Goal: Navigation & Orientation: Find specific page/section

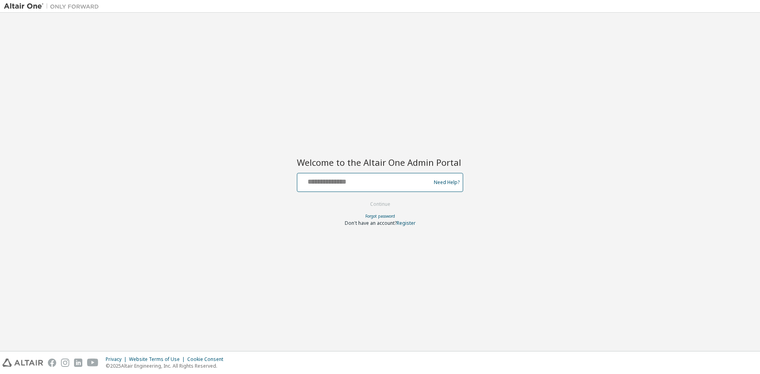
click at [342, 185] on body "Welcome to the Altair One Admin Portal Need Help? Please make sure that you pro…" at bounding box center [380, 187] width 760 height 374
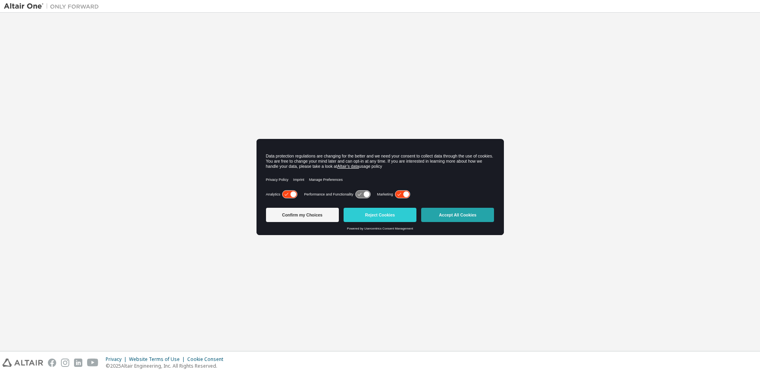
click at [445, 209] on button "Accept All Cookies" at bounding box center [457, 215] width 73 height 14
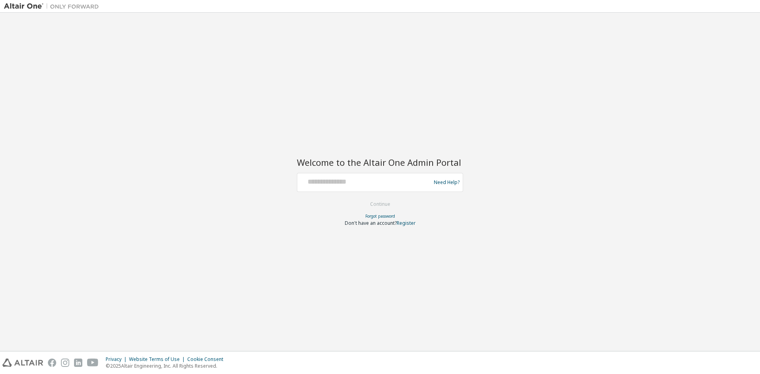
click at [346, 187] on div at bounding box center [364, 182] width 129 height 15
click at [342, 182] on input "text" at bounding box center [364, 180] width 129 height 11
type input "**********"
click at [374, 202] on button "Continue" at bounding box center [380, 204] width 37 height 12
click at [325, 179] on input "text" at bounding box center [364, 180] width 129 height 11
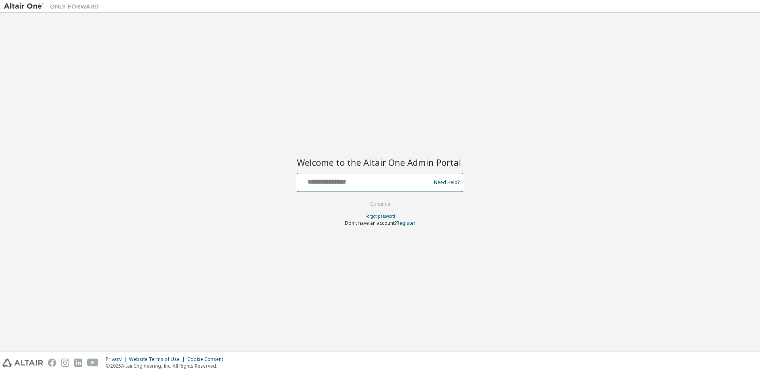
type input "**********"
click at [375, 205] on button "Continue" at bounding box center [380, 204] width 37 height 12
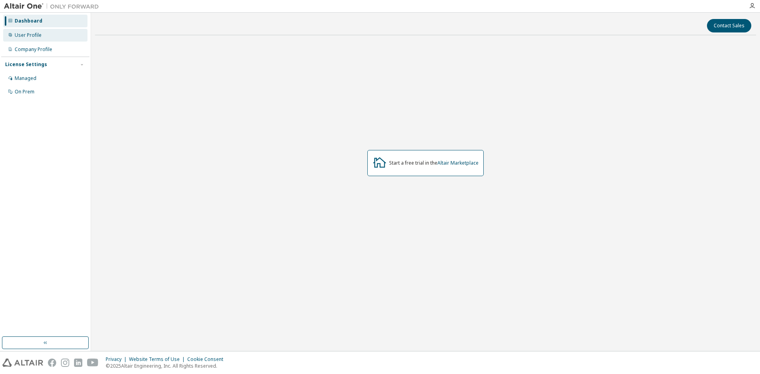
click at [31, 34] on div "User Profile" at bounding box center [28, 35] width 27 height 6
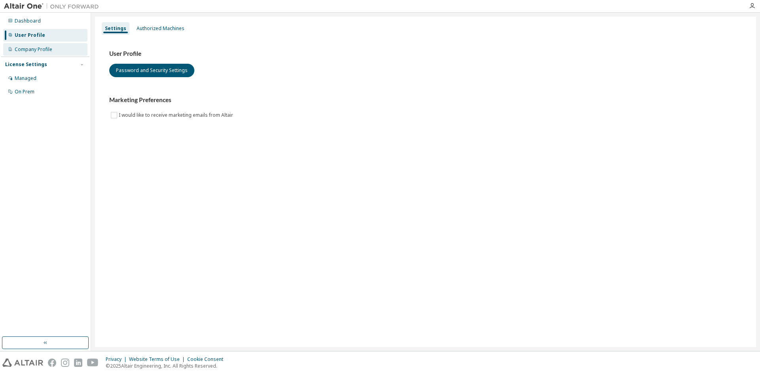
click at [24, 49] on div "Company Profile" at bounding box center [34, 49] width 38 height 6
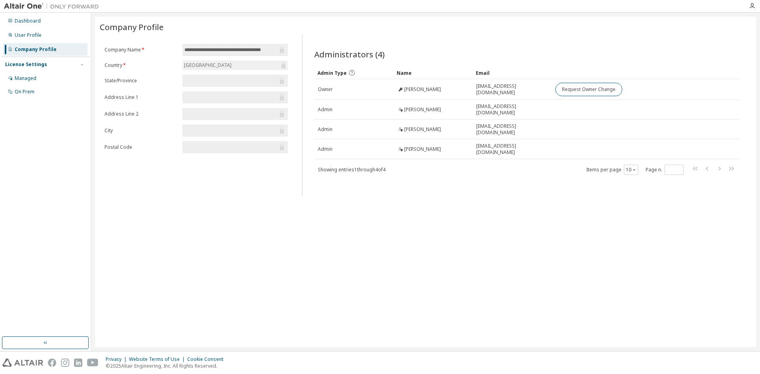
click at [23, 7] on img at bounding box center [53, 6] width 99 height 8
click at [80, 8] on img at bounding box center [53, 6] width 99 height 8
click at [751, 6] on icon "button" at bounding box center [752, 6] width 6 height 6
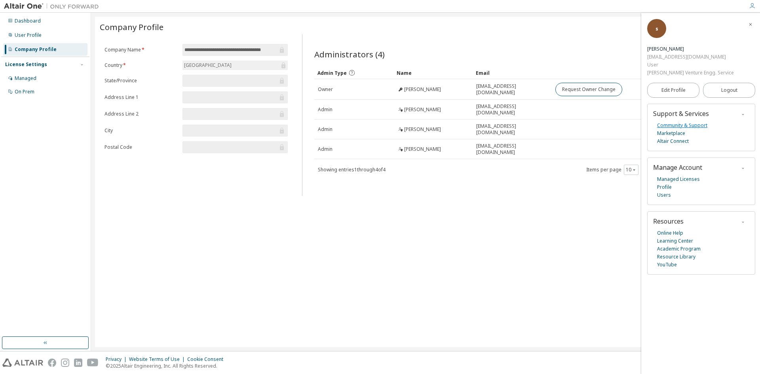
click at [665, 127] on link "Community & Support" at bounding box center [682, 126] width 50 height 8
